Goal: Task Accomplishment & Management: Manage account settings

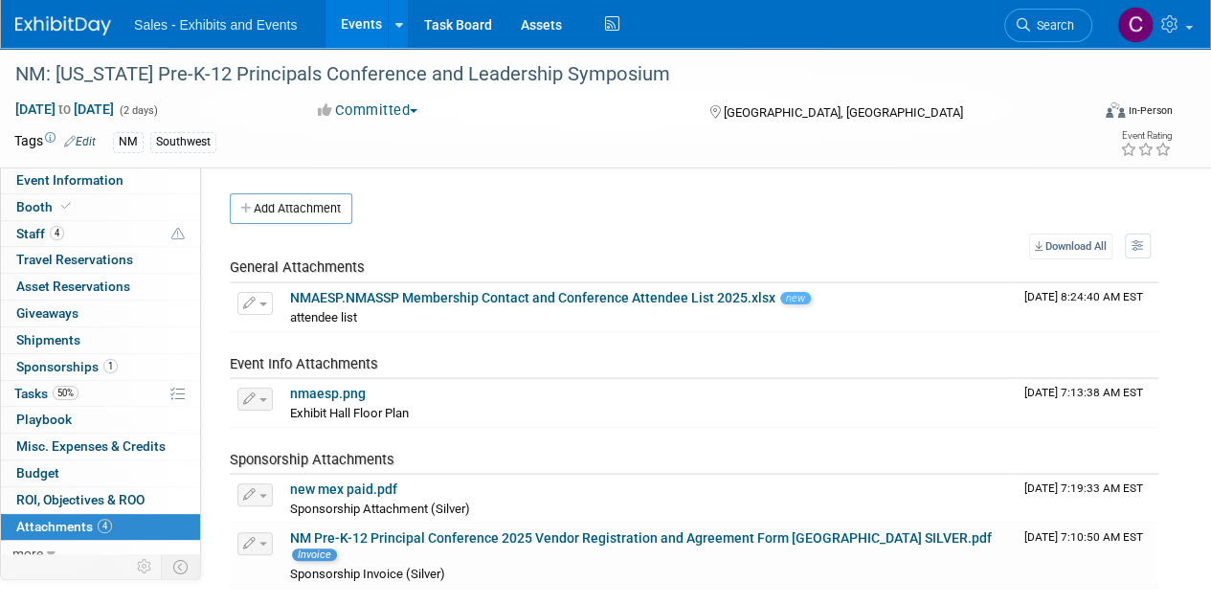
click at [351, 19] on link "Events" at bounding box center [361, 24] width 70 height 48
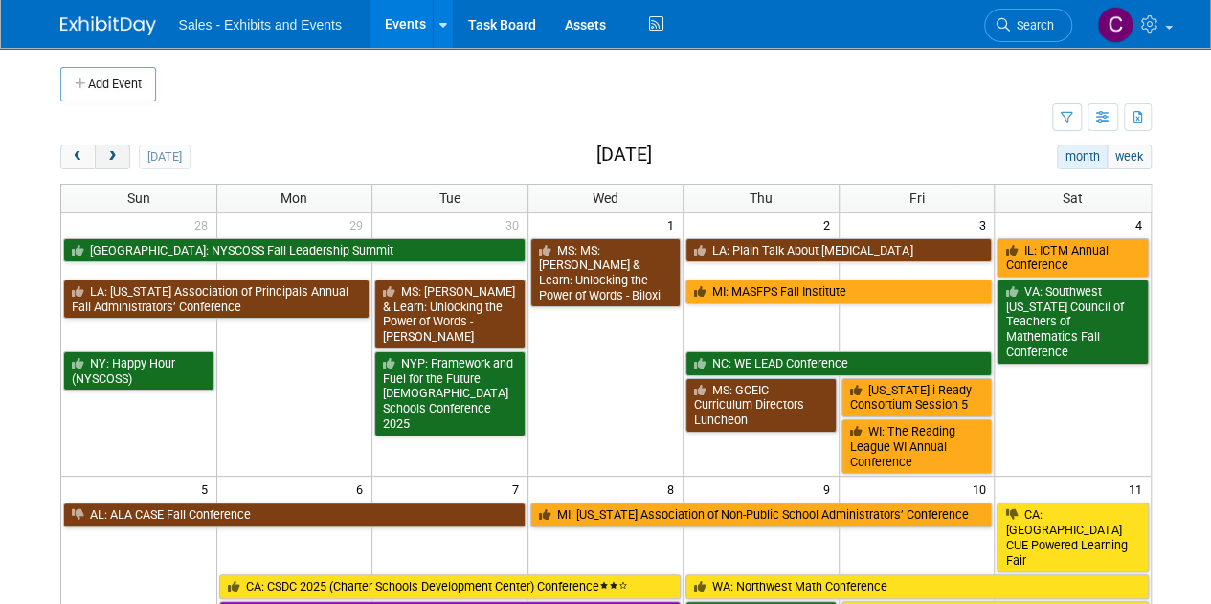
click at [112, 152] on span "next" at bounding box center [112, 157] width 14 height 12
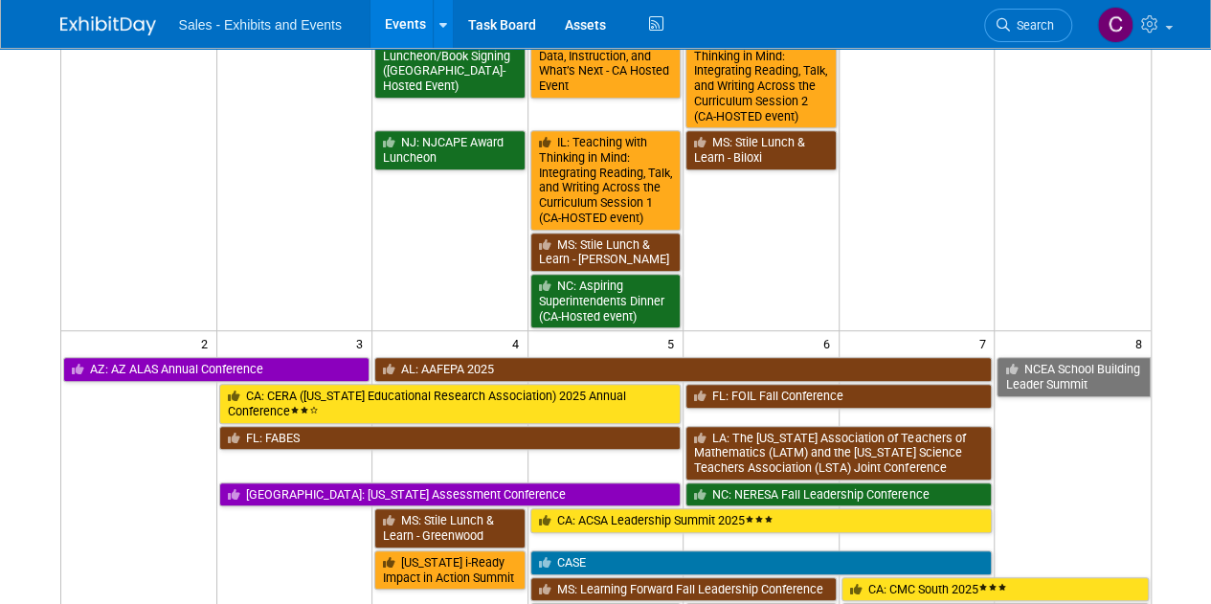
scroll to position [554, 0]
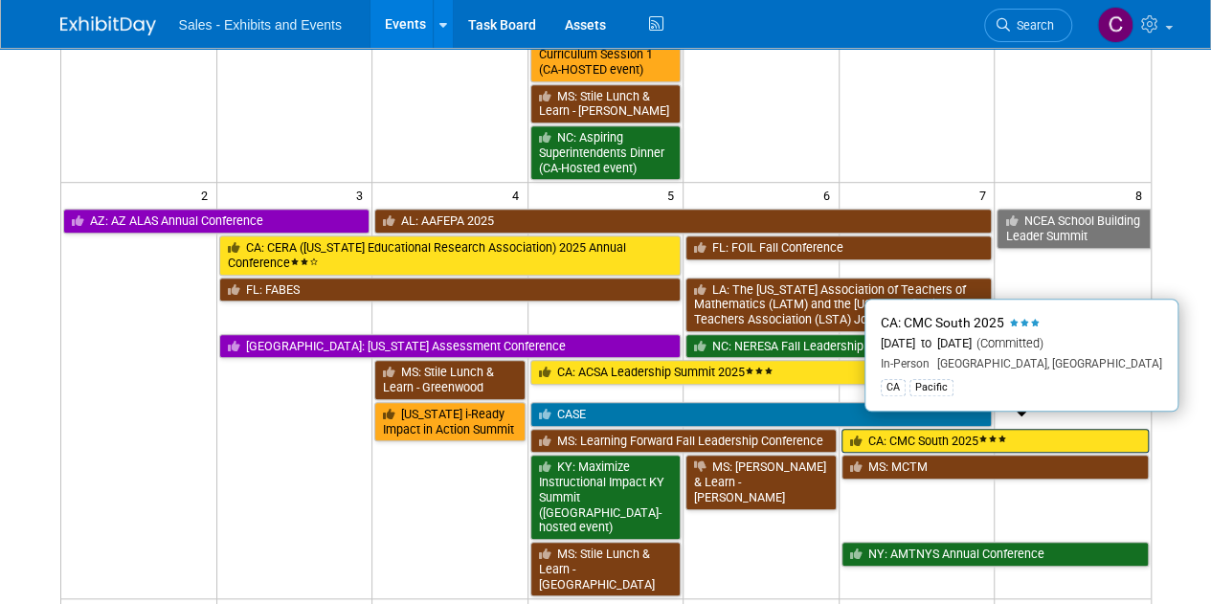
click at [927, 437] on link "CA: CMC South 2025" at bounding box center [995, 441] width 307 height 25
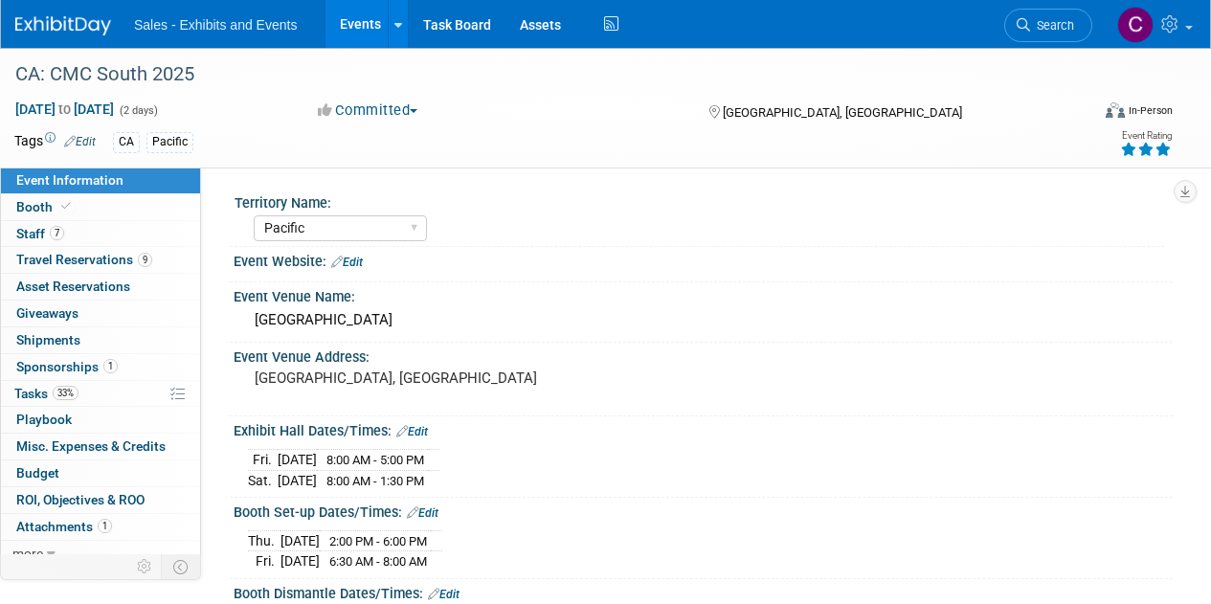
select select "Pacific"
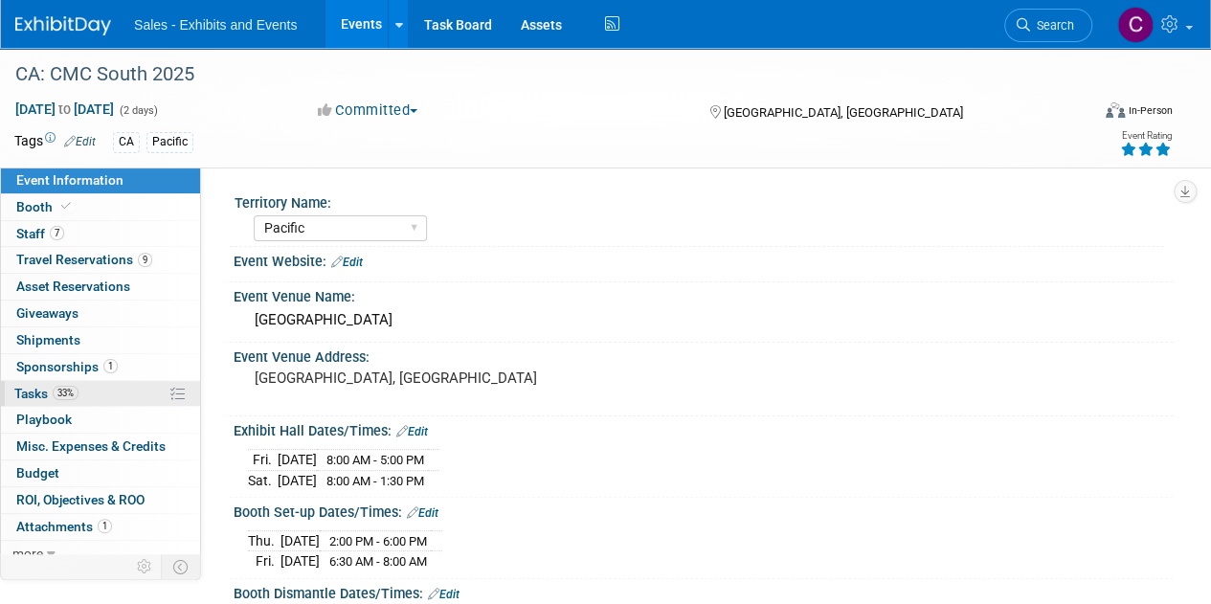
click at [54, 395] on span "Tasks 33%" at bounding box center [46, 393] width 64 height 15
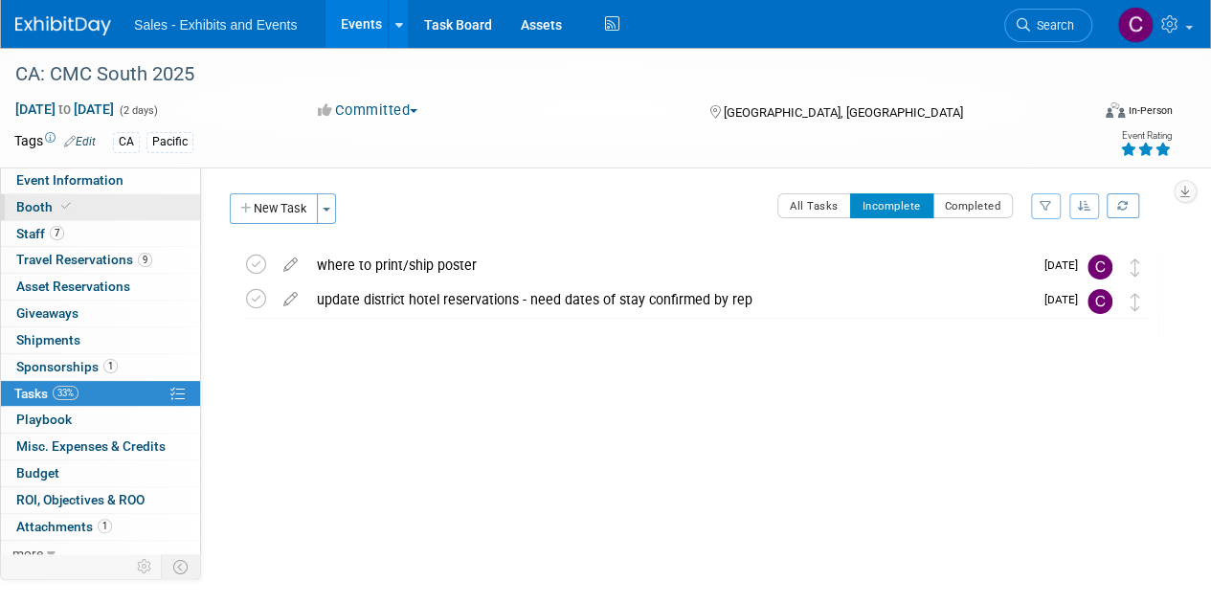
click at [35, 206] on span "Booth" at bounding box center [45, 206] width 58 height 15
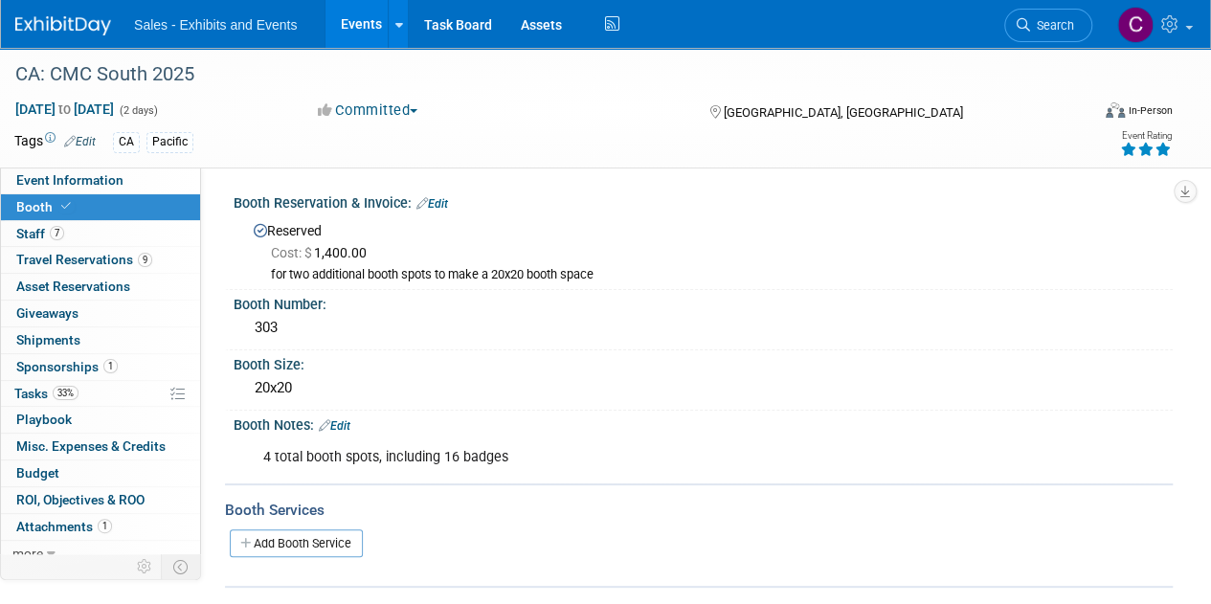
scroll to position [19, 0]
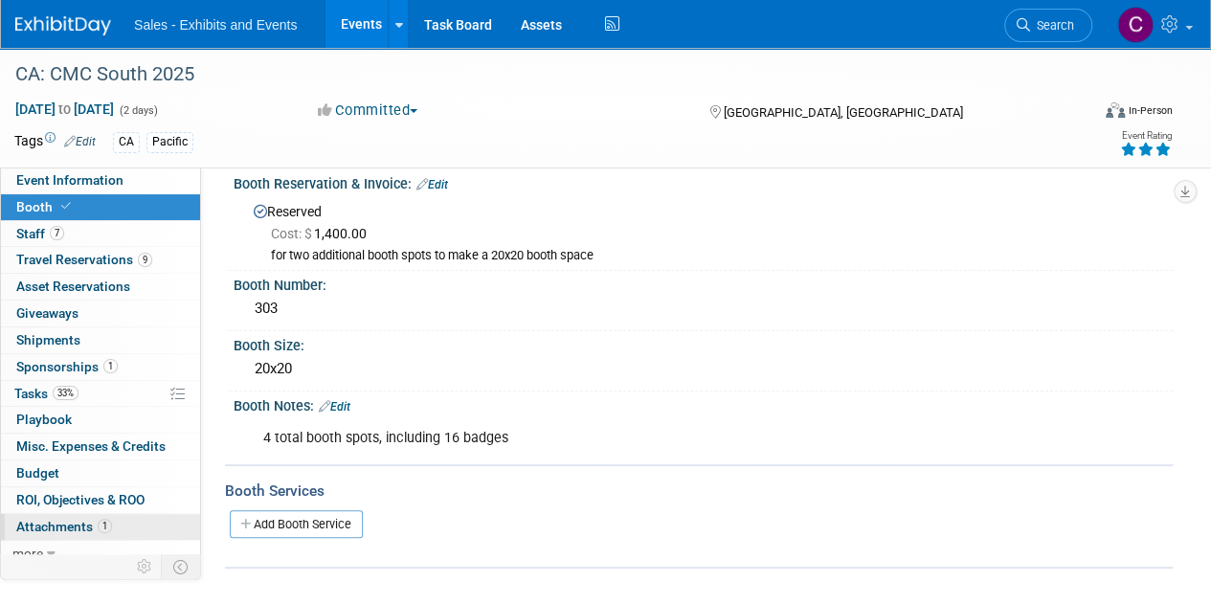
click at [52, 519] on span "Attachments 1" at bounding box center [64, 526] width 96 height 15
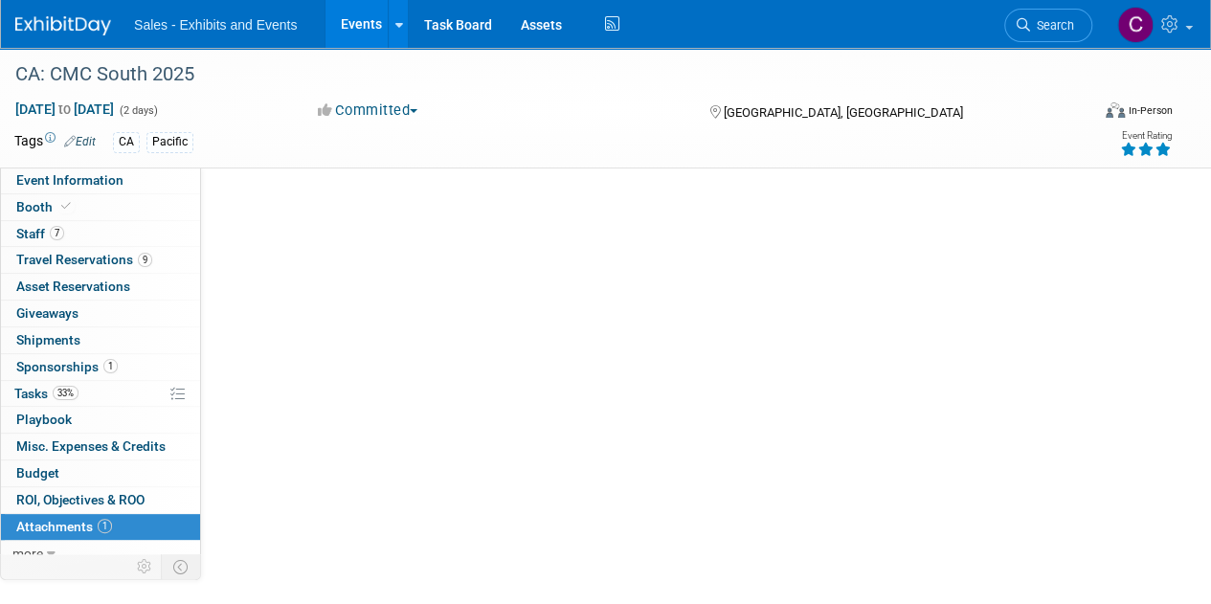
scroll to position [0, 0]
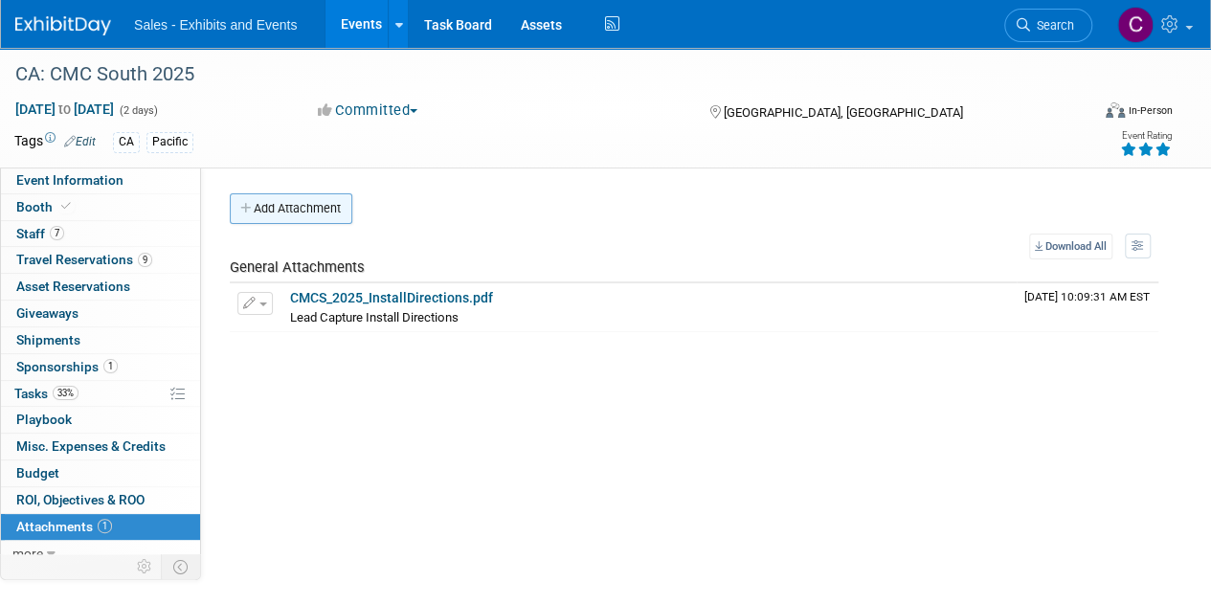
click at [286, 212] on button "Add Attachment" at bounding box center [291, 208] width 123 height 31
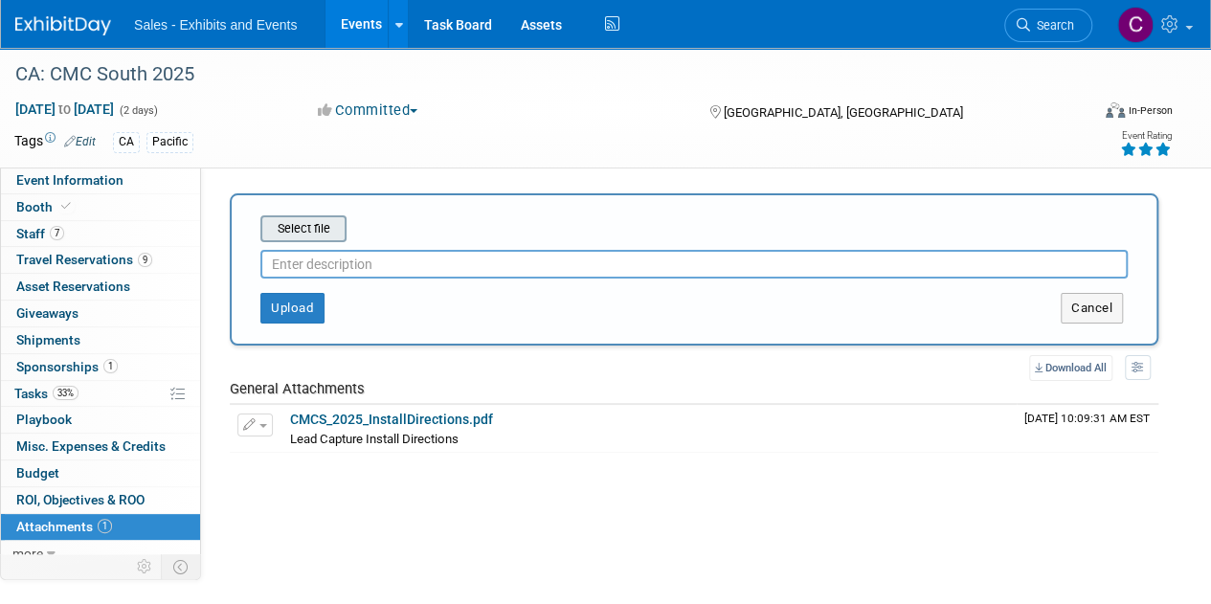
click at [313, 220] on input "file" at bounding box center [231, 228] width 228 height 23
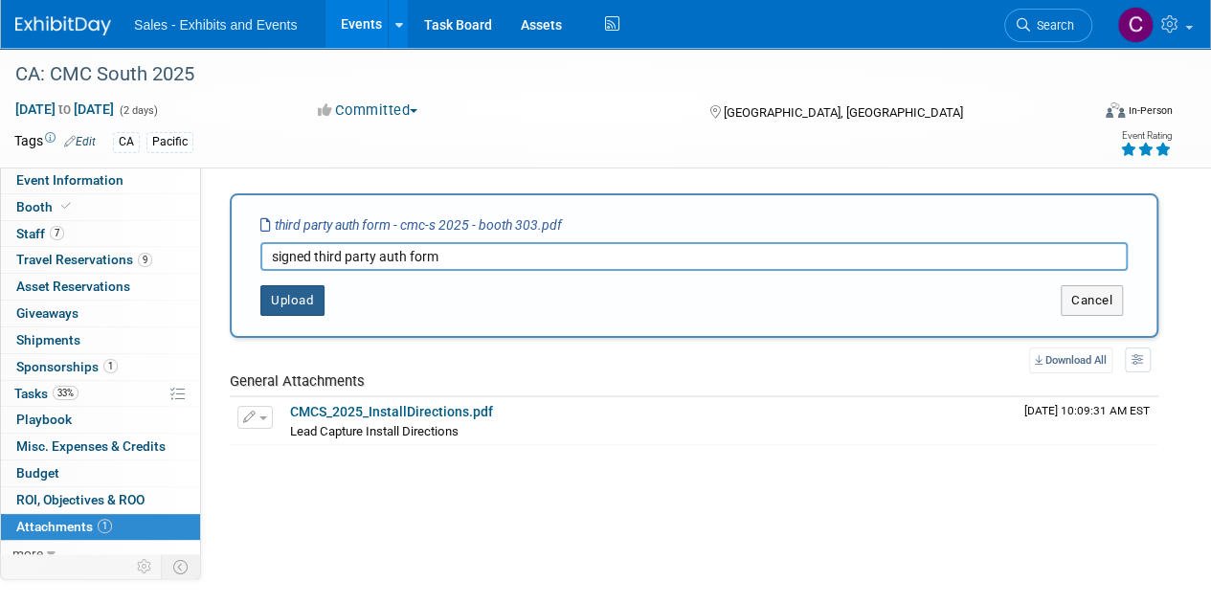
type input "signed third party auth form"
click at [281, 305] on button "Upload" at bounding box center [292, 300] width 64 height 31
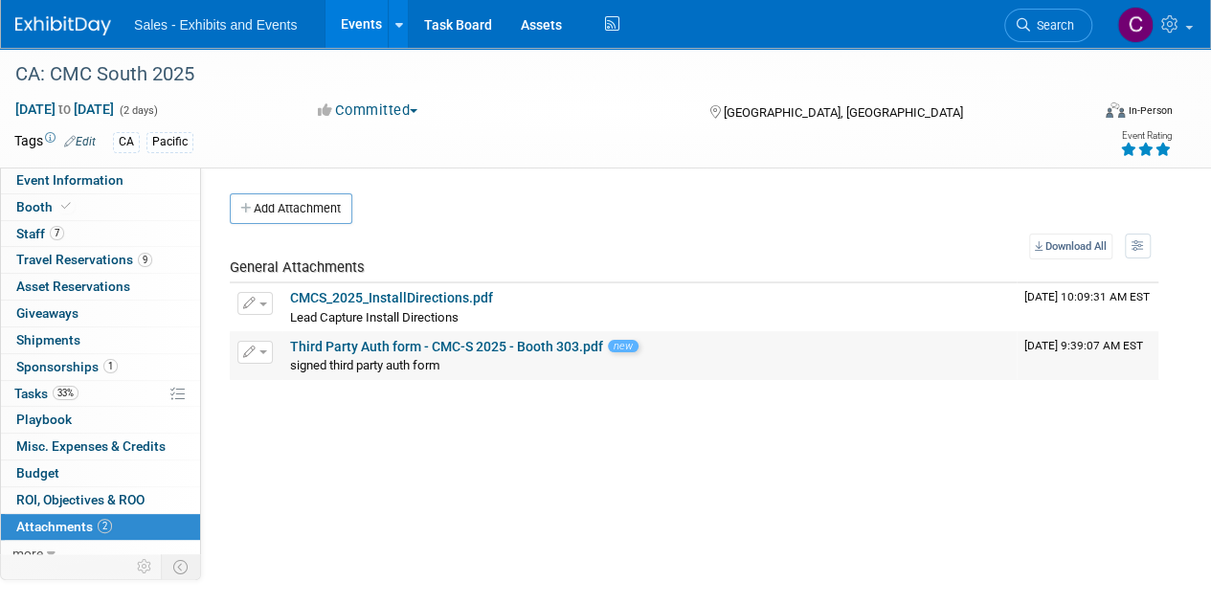
click at [258, 348] on button "button" at bounding box center [254, 352] width 35 height 23
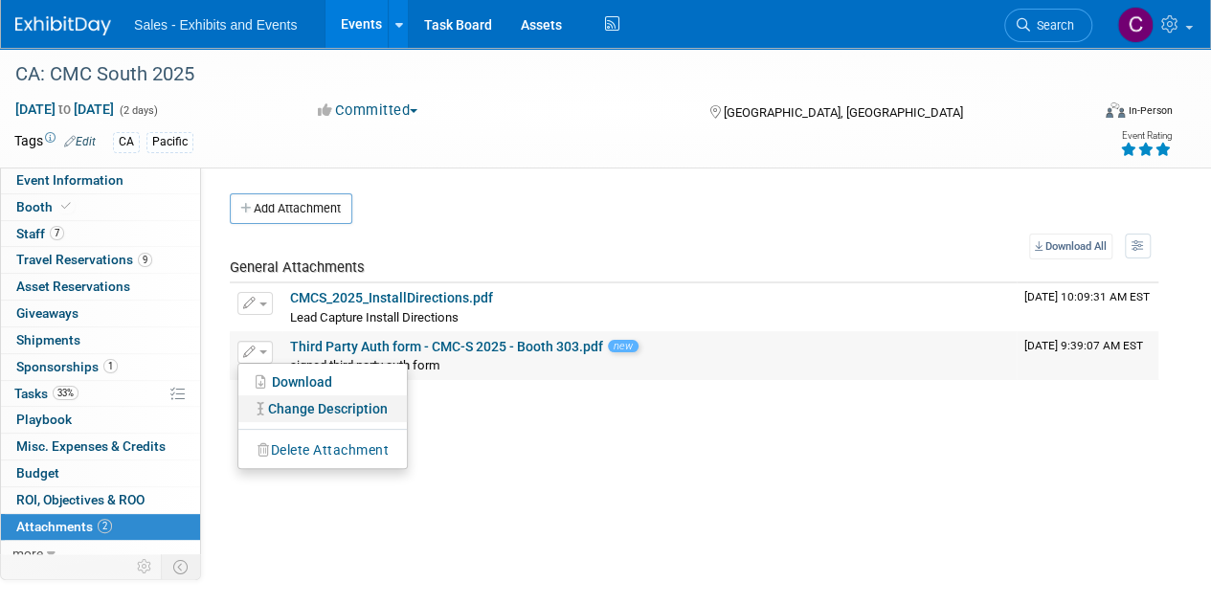
click at [318, 407] on link "Change Description" at bounding box center [322, 408] width 169 height 27
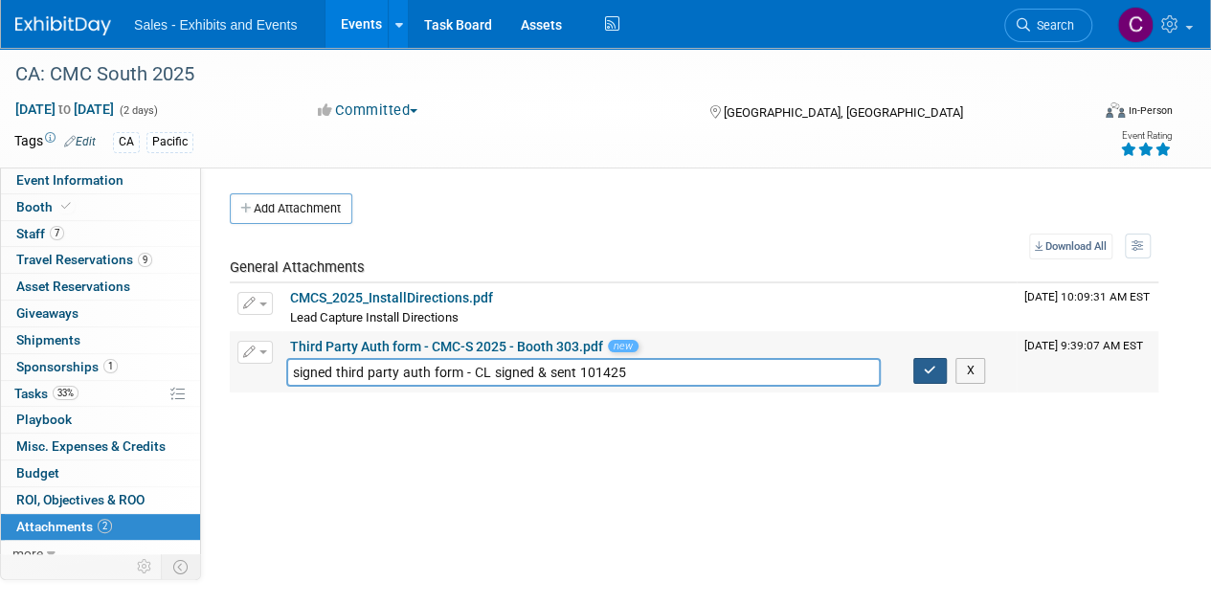
type input "signed third party auth form - CL signed & sent 101425"
click at [924, 365] on icon "button" at bounding box center [930, 371] width 13 height 12
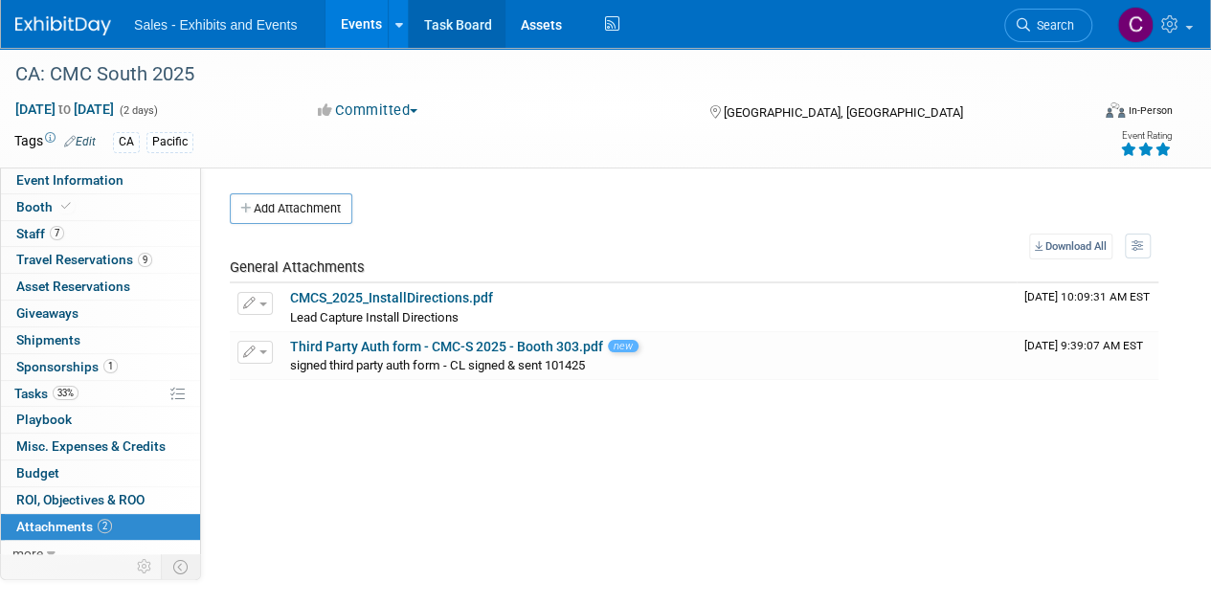
click at [443, 24] on link "Task Board" at bounding box center [457, 24] width 97 height 48
